Goal: Complete application form

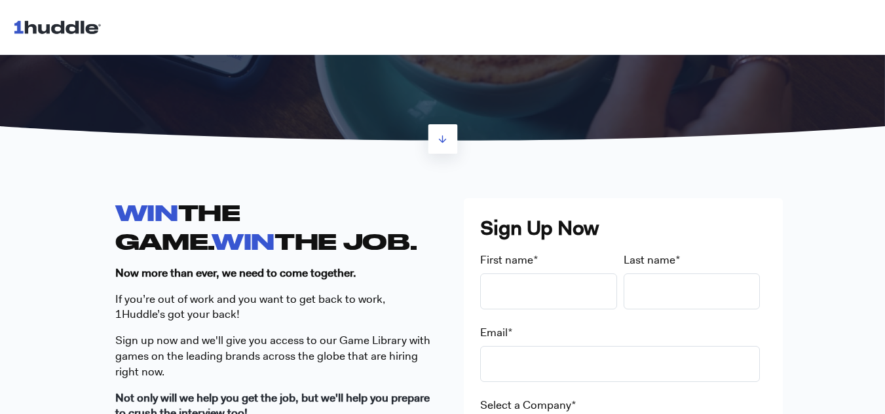
scroll to position [430, 0]
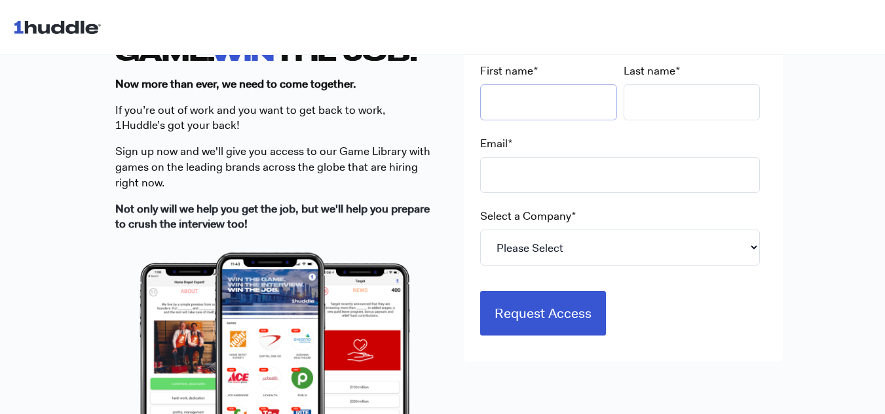
click at [523, 86] on input "First name *" at bounding box center [548, 102] width 137 height 36
type input "Jenni"
click at [667, 90] on input "Last name *" at bounding box center [691, 102] width 137 height 36
type input "[PERSON_NAME]"
click at [616, 177] on input "Email *" at bounding box center [620, 175] width 280 height 36
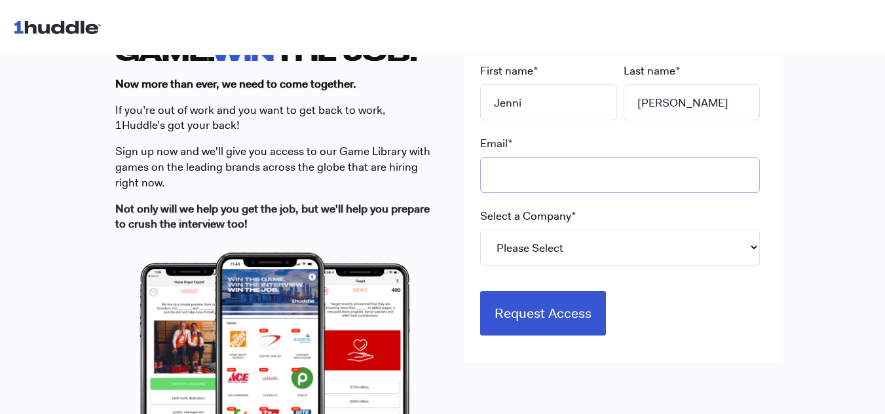
type input "[EMAIL_ADDRESS][DOMAIN_NAME]"
click at [576, 247] on select "Please Select 7-Eleven Ace Hardware Albertsons Companies ALDI Amazon Aveanna He…" at bounding box center [620, 248] width 280 height 36
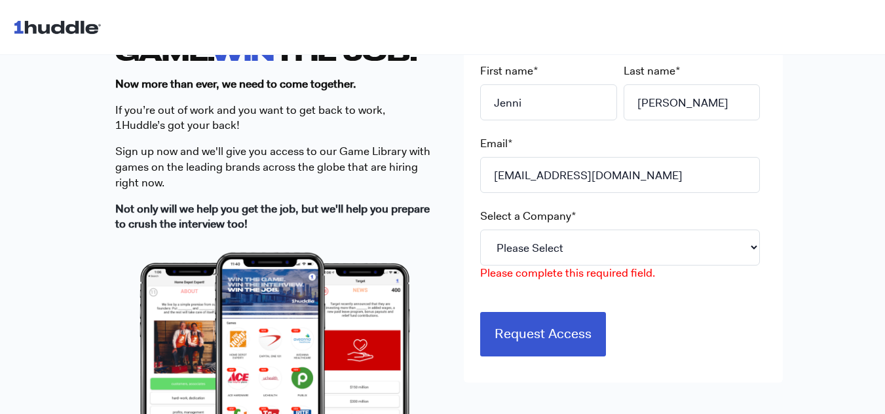
click at [824, 247] on div "WIN THE GAME. WIN THE JOB. Now more than ever, we need to come together. If you…" at bounding box center [442, 275] width 885 height 616
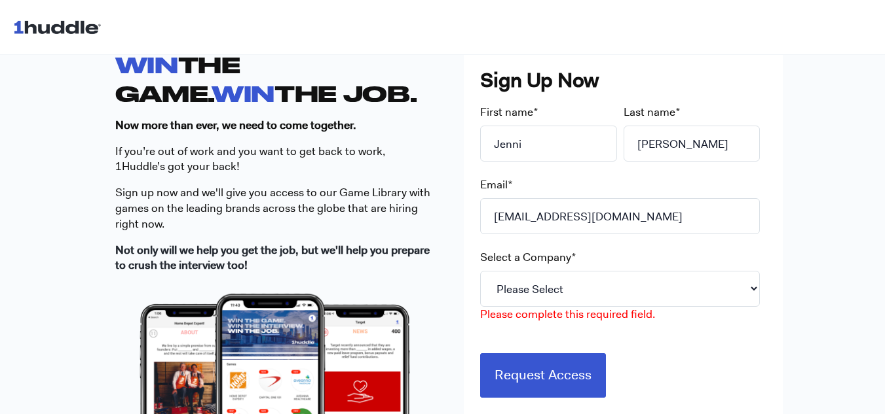
scroll to position [388, 0]
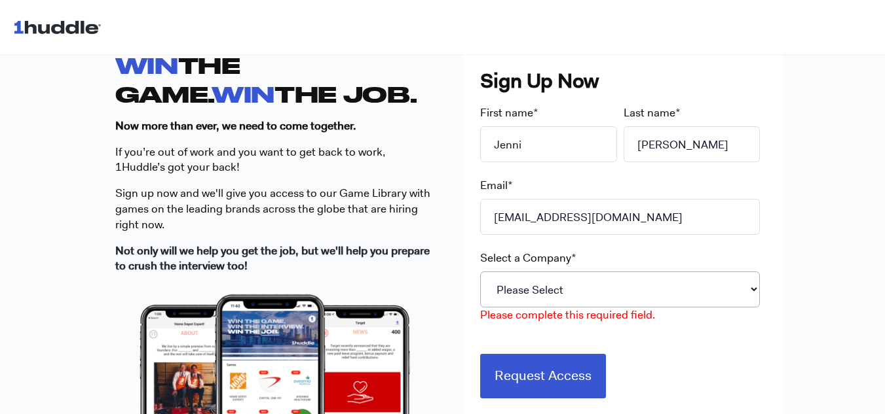
click at [689, 293] on select "Please Select 7-Eleven Ace Hardware Albertsons Companies ALDI Amazon Aveanna He…" at bounding box center [620, 290] width 280 height 36
select select "Starbucks"
click at [480, 272] on select "Please Select 7-Eleven Ace Hardware Albertsons Companies ALDI Amazon Aveanna He…" at bounding box center [620, 290] width 280 height 36
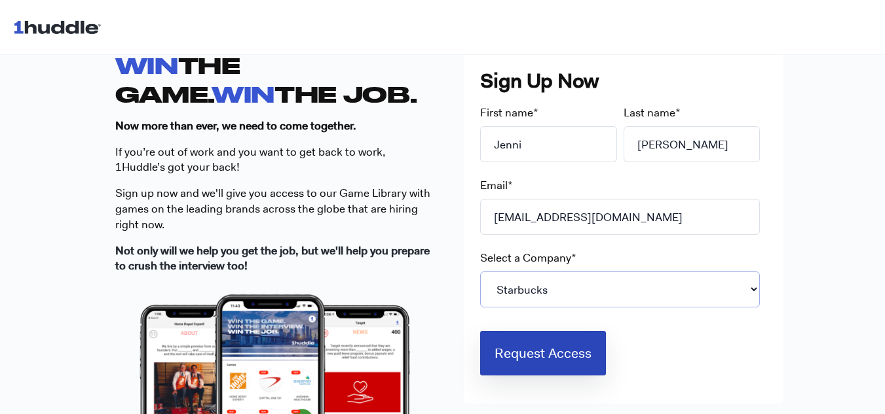
scroll to position [463, 0]
